Goal: Navigation & Orientation: Understand site structure

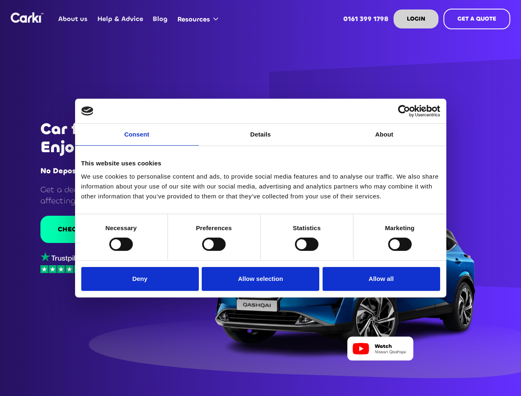
click at [137, 139] on link "Consent" at bounding box center [137, 135] width 124 height 22
click at [261, 139] on link "Details" at bounding box center [261, 135] width 124 height 22
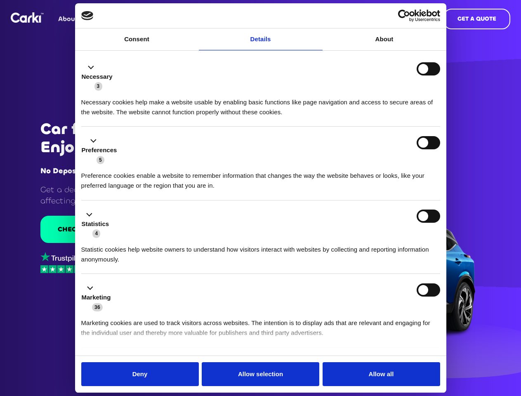
click at [384, 117] on div "Necessary cookies help make a website usable by enabling basic functions like p…" at bounding box center [260, 104] width 359 height 26
click at [121, 244] on li "Statistics 4 Statistic cookies help website owners to understand how visitors i…" at bounding box center [260, 237] width 359 height 74
click at [214, 244] on li "Statistics 4 Statistic cookies help website owners to understand how visitors i…" at bounding box center [260, 237] width 359 height 74
click at [306, 244] on li "Statistics 4 Statistic cookies help website owners to understand how visitors i…" at bounding box center [260, 237] width 359 height 74
click at [400, 244] on li "Statistics 4 Statistic cookies help website owners to understand how visitors i…" at bounding box center [260, 237] width 359 height 74
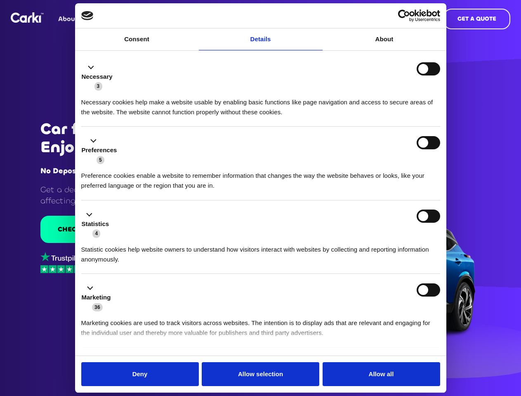
click at [142, 238] on div "Statistics 4" at bounding box center [260, 223] width 359 height 29
click at [261, 238] on div "Statistics 4" at bounding box center [260, 223] width 359 height 29
click at [379, 238] on div "Statistics 4" at bounding box center [260, 223] width 359 height 29
